Goal: Task Accomplishment & Management: Use online tool/utility

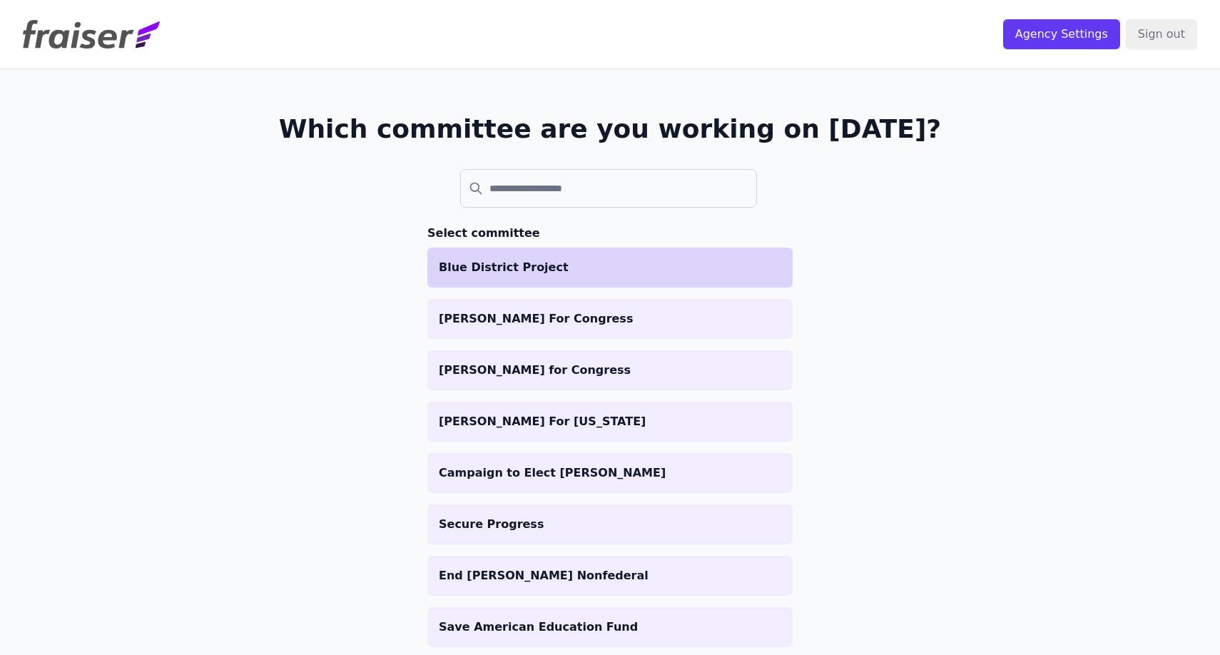
click at [538, 261] on p "Blue District Project" at bounding box center [610, 267] width 342 height 17
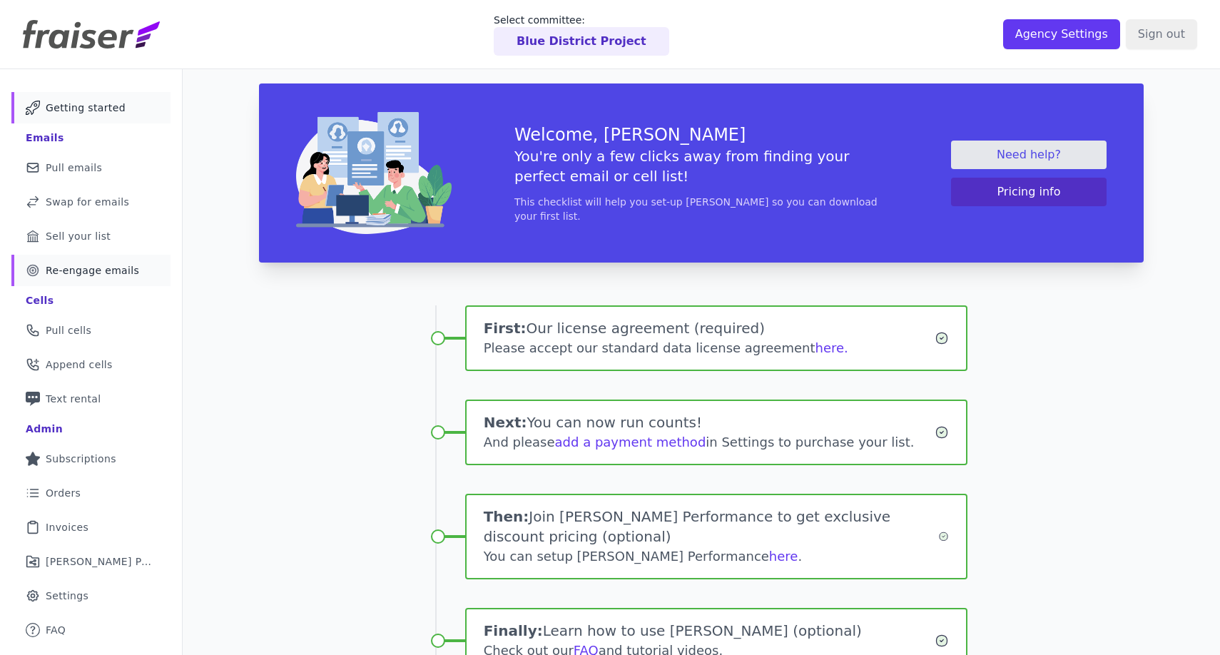
click at [91, 268] on span "Re-engage emails" at bounding box center [92, 270] width 93 height 14
